Goal: Task Accomplishment & Management: Use online tool/utility

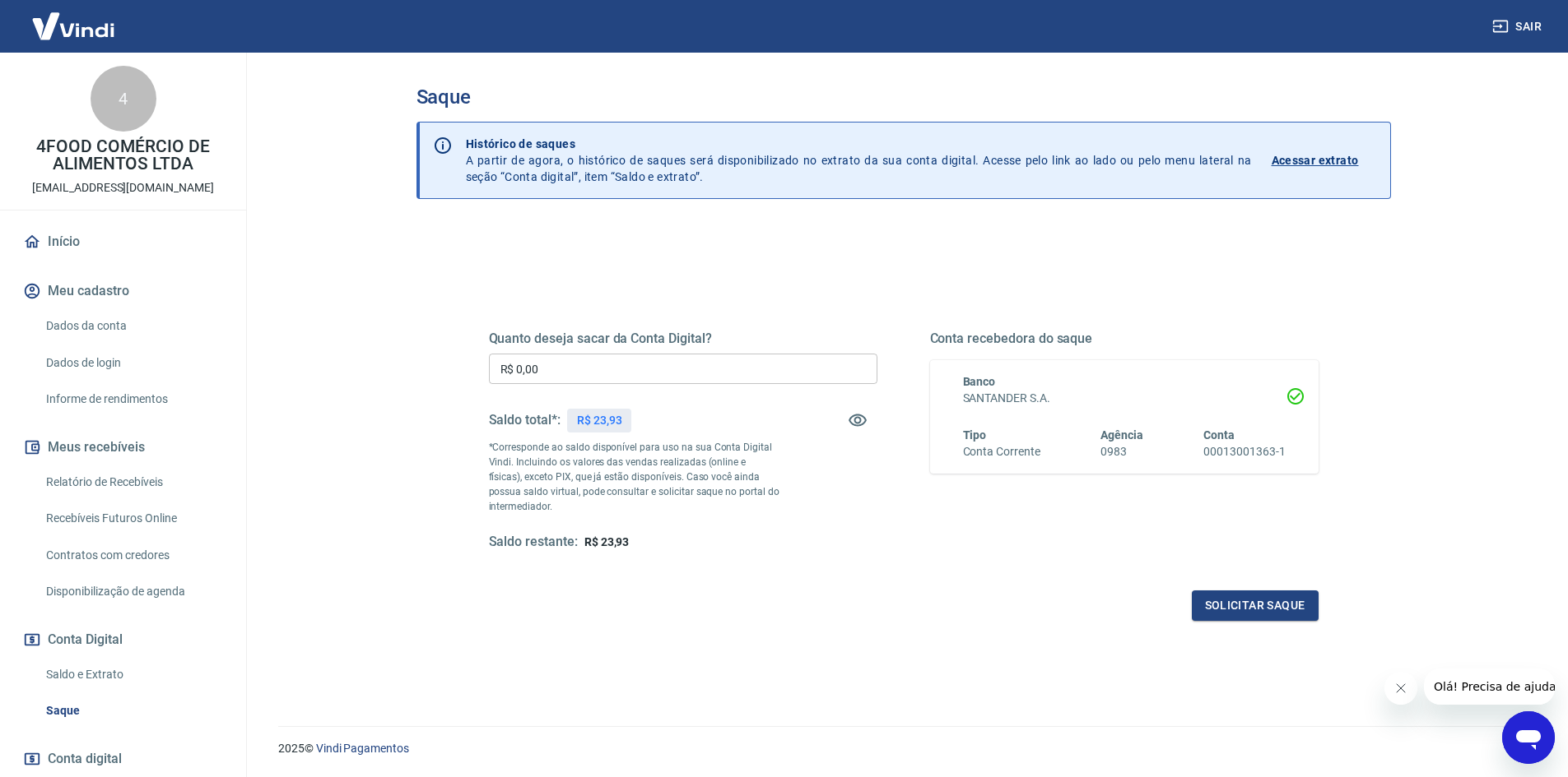
click at [784, 553] on div "Quanto deseja sacar da Conta Digital? R$ 0,00 ​ Saldo total*: R$ 23,93 *Corresp…" at bounding box center [903, 456] width 830 height 330
